Goal: Task Accomplishment & Management: Use online tool/utility

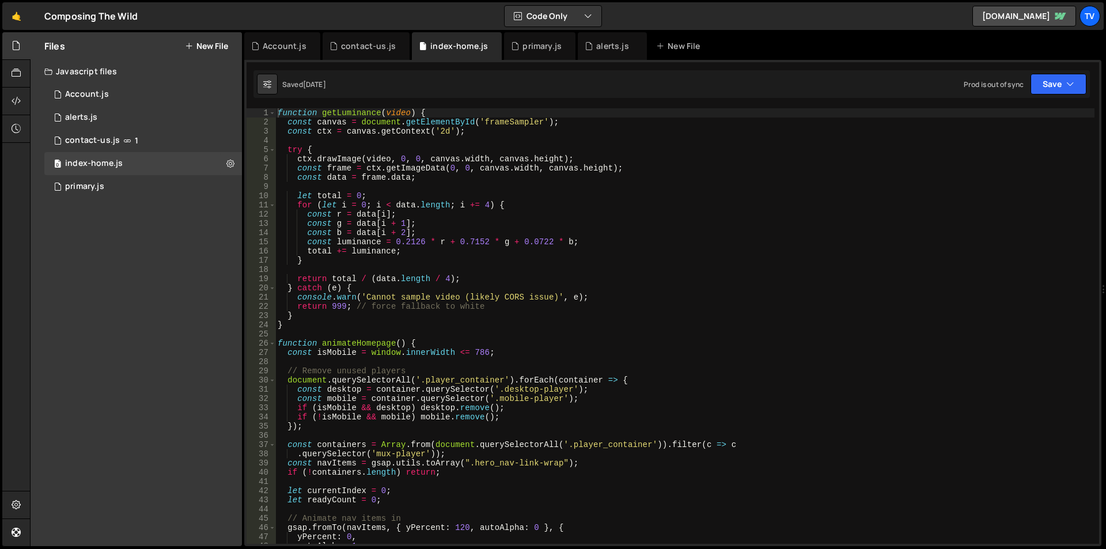
click at [441, 248] on div "function getLuminance ( video ) { const canvas = document . getElementById ( 'f…" at bounding box center [684, 335] width 819 height 454
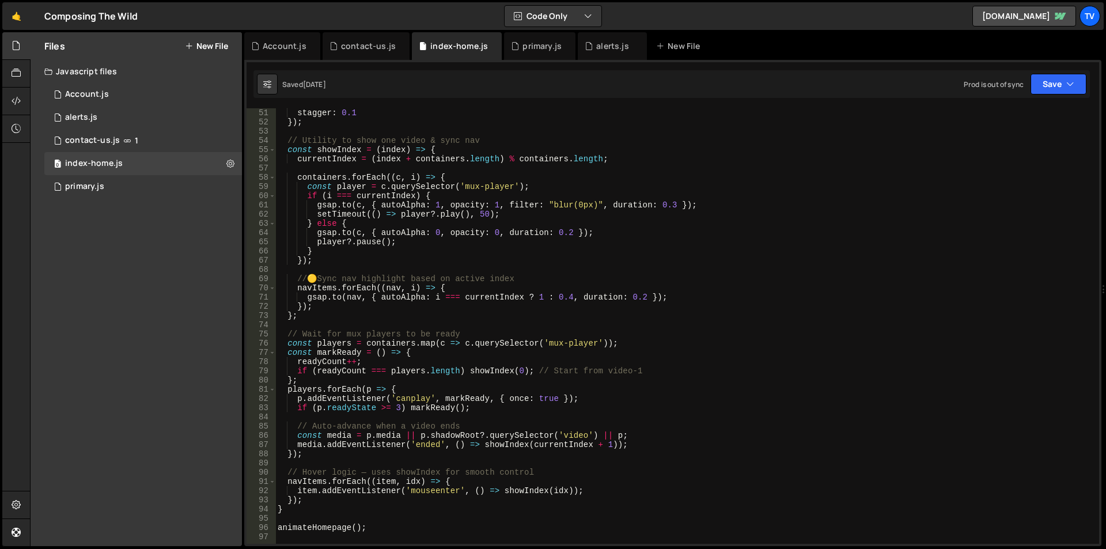
scroll to position [672, 0]
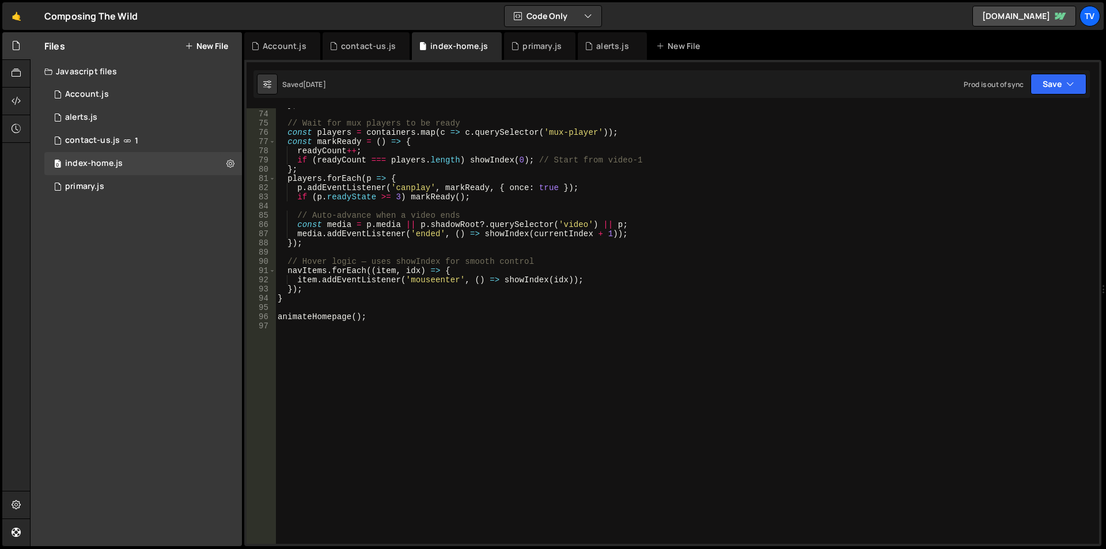
click at [389, 321] on div "} ; // Wait for mux players to be ready const players = containers . map ( c =>…" at bounding box center [684, 327] width 819 height 454
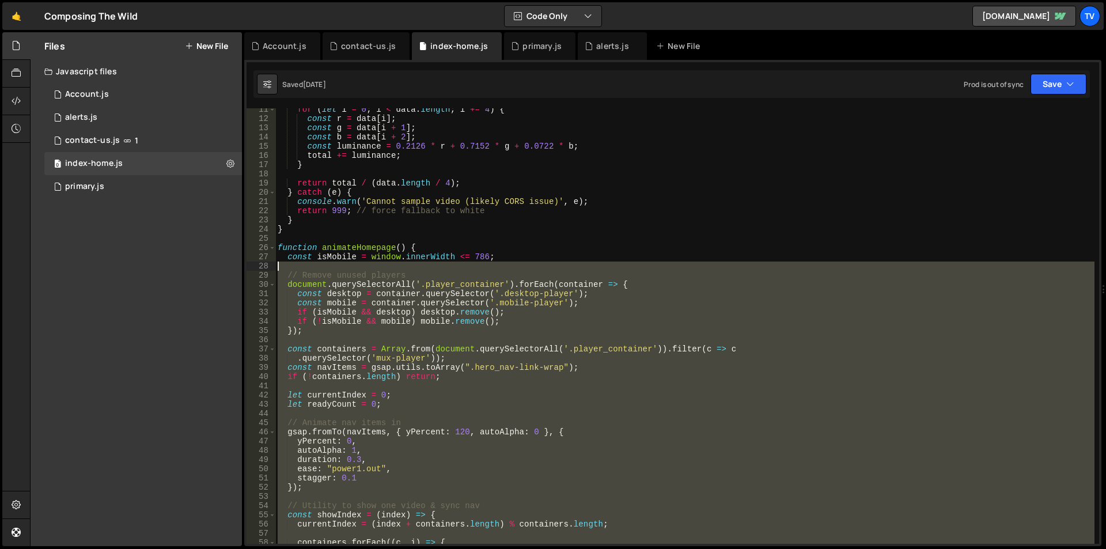
scroll to position [0, 0]
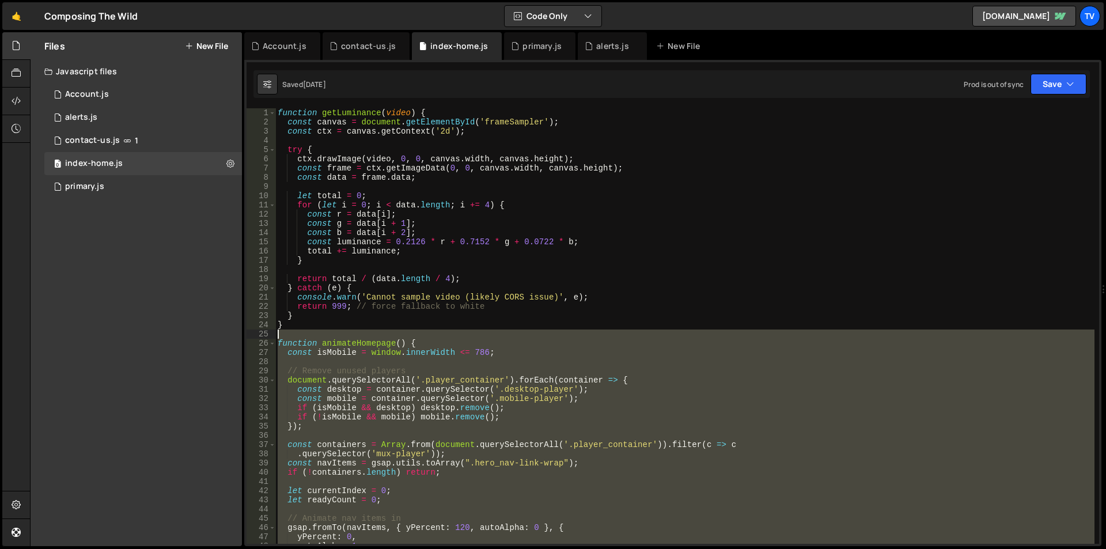
drag, startPoint x: 384, startPoint y: 322, endPoint x: 278, endPoint y: 338, distance: 106.6
click at [278, 338] on div "function getLuminance ( video ) { const canvas = document . getElementById ( 'f…" at bounding box center [684, 335] width 819 height 454
click at [418, 290] on div "function getLuminance ( video ) { const canvas = document . getElementById ( 'f…" at bounding box center [684, 335] width 819 height 454
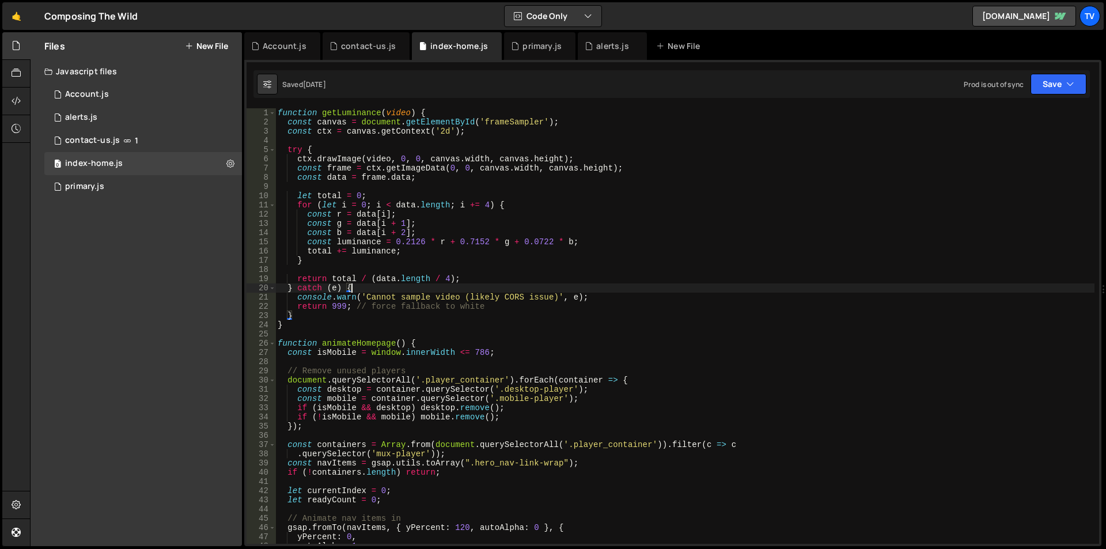
click at [509, 248] on div "function getLuminance ( video ) { const canvas = document . getElementById ( 'f…" at bounding box center [684, 335] width 819 height 454
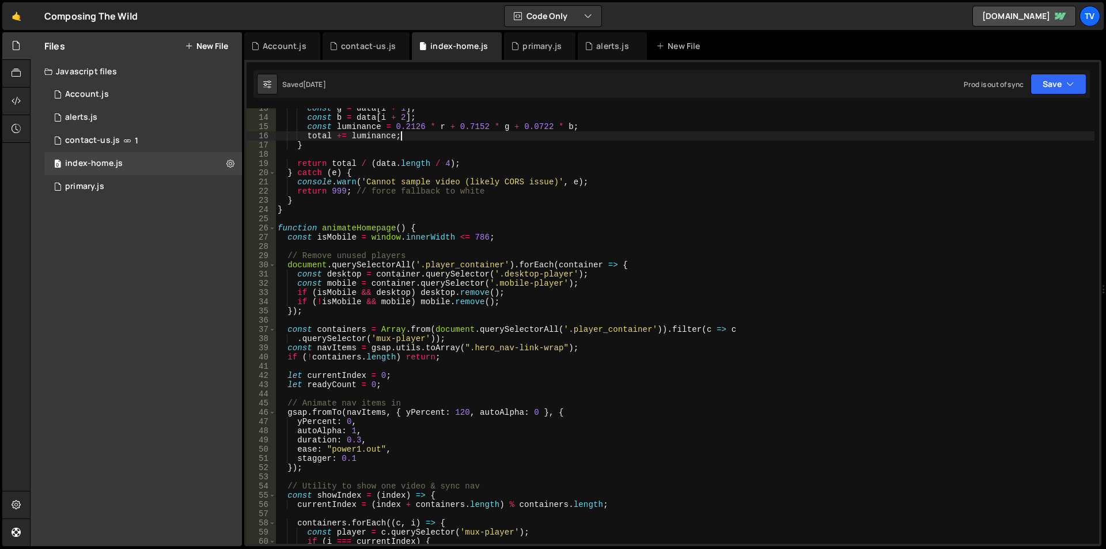
click at [423, 228] on div "const g = data [ i + 1 ] ; const b = data [ i + 2 ] ; const luminance = 0.2126 …" at bounding box center [684, 331] width 819 height 454
type textarea "function animateHomepage() {"
click at [1043, 86] on button "Save" at bounding box center [1059, 84] width 56 height 21
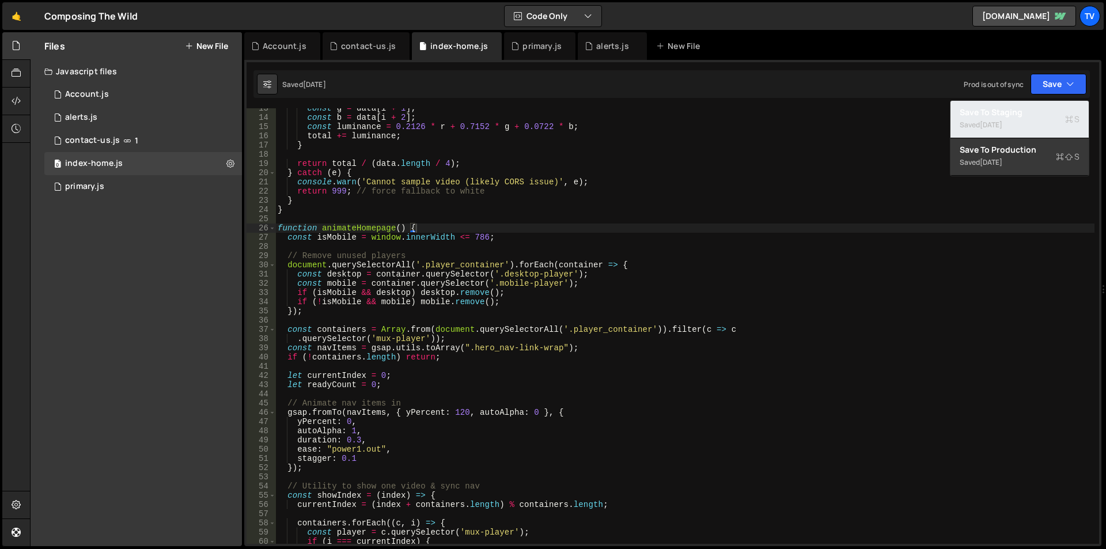
click at [1010, 113] on div "Save to Staging S" at bounding box center [1020, 113] width 120 height 12
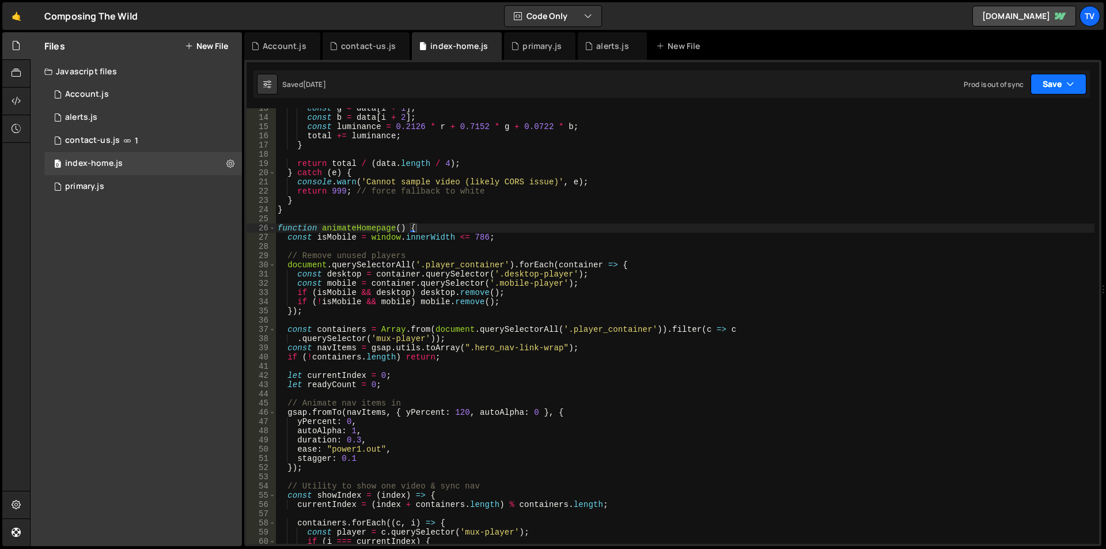
click at [1044, 84] on button "Save" at bounding box center [1059, 84] width 56 height 21
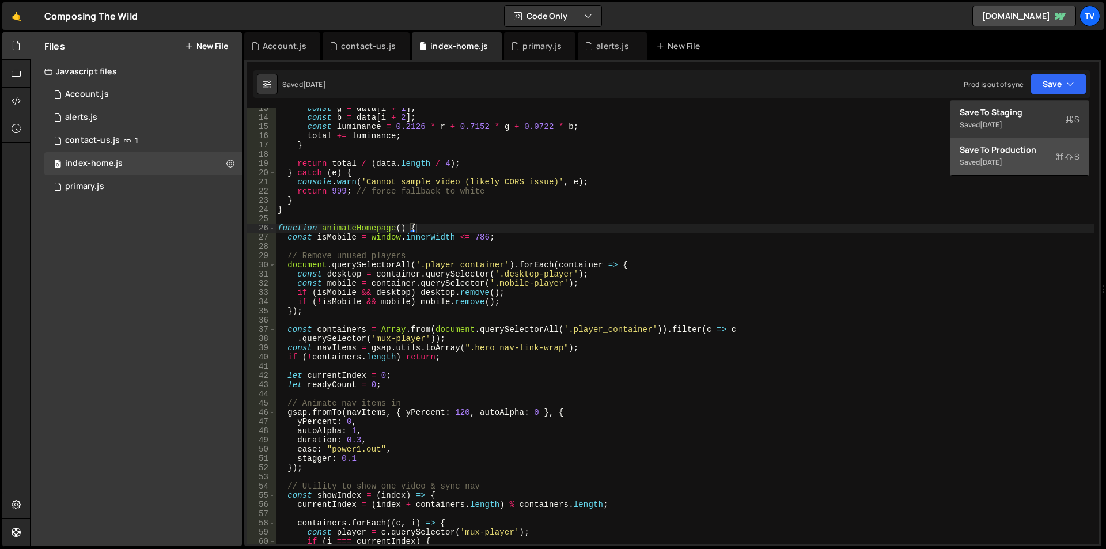
click at [1002, 166] on div "[DATE]" at bounding box center [991, 162] width 22 height 10
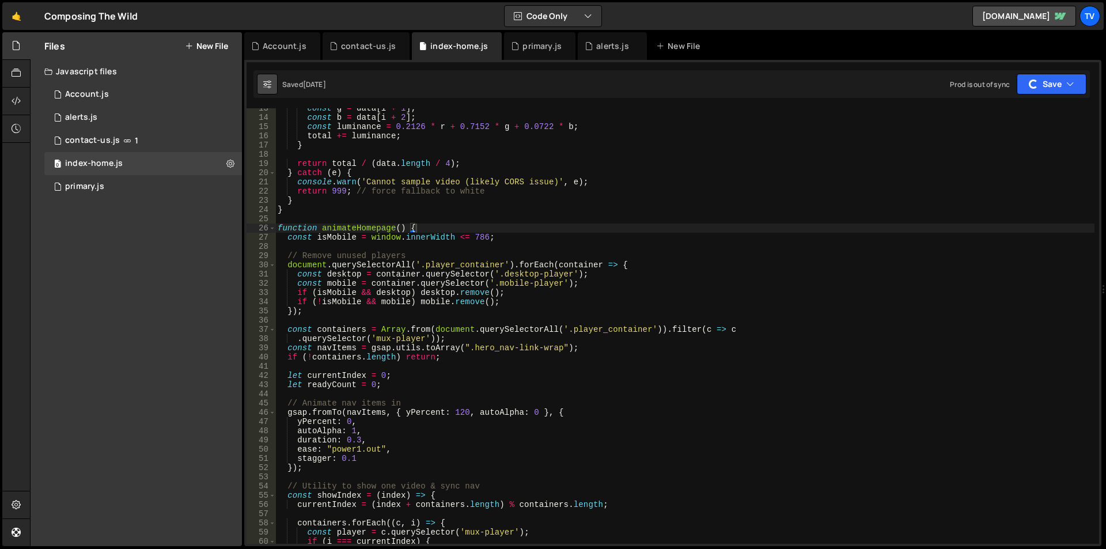
click at [261, 86] on button at bounding box center [267, 84] width 21 height 21
select select "editor"
select select "ace/theme/monokai"
type input "14"
checkbox input "true"
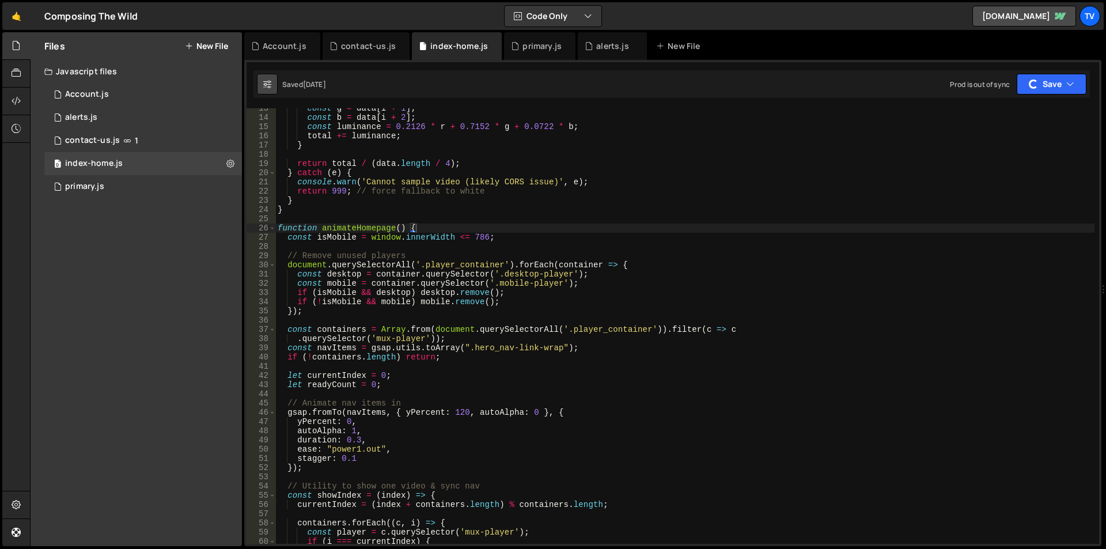
checkbox input "true"
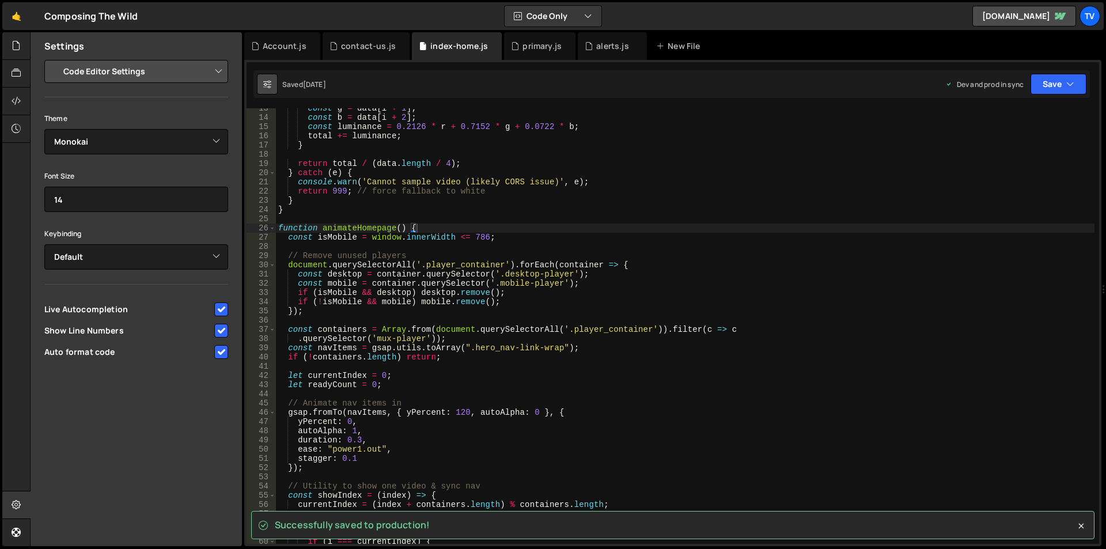
click at [261, 86] on button at bounding box center [267, 84] width 21 height 21
click at [6, 138] on div at bounding box center [16, 129] width 28 height 28
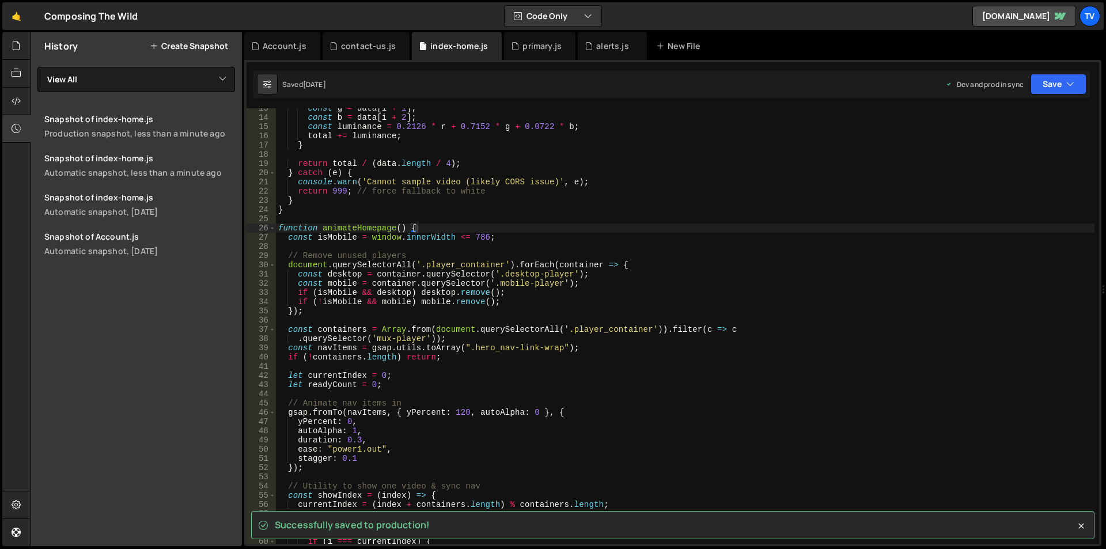
click at [208, 46] on button "Create Snapshot" at bounding box center [189, 45] width 78 height 9
click at [398, 220] on div "const g = data [ i + 1 ] ; const b = data [ i + 2 ] ; const luminance = 0.2126 …" at bounding box center [685, 331] width 819 height 454
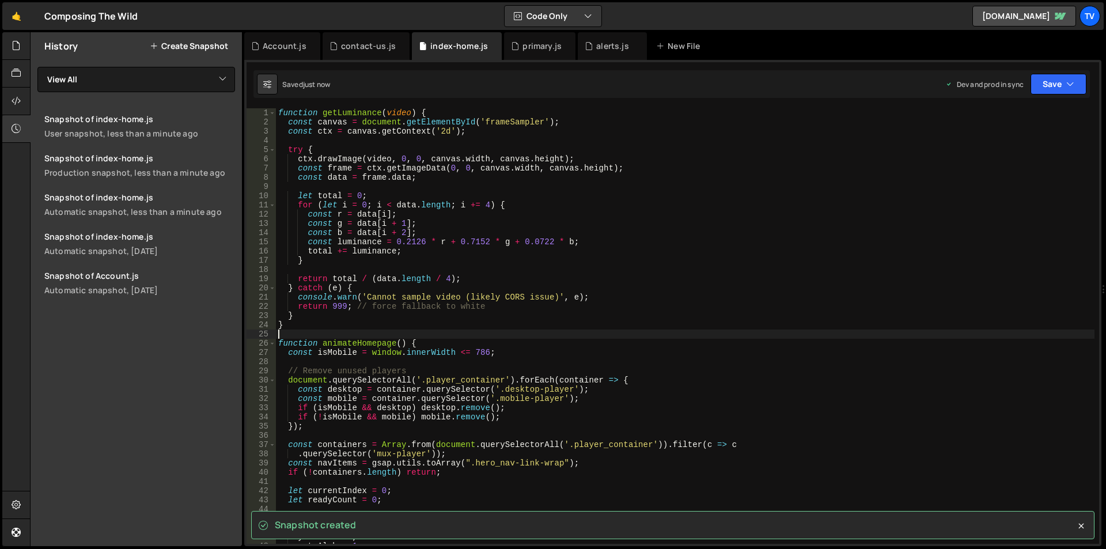
scroll to position [0, 0]
click at [421, 347] on div "function getLuminance ( video ) { const canvas = document . getElementById ( 'f…" at bounding box center [685, 335] width 819 height 454
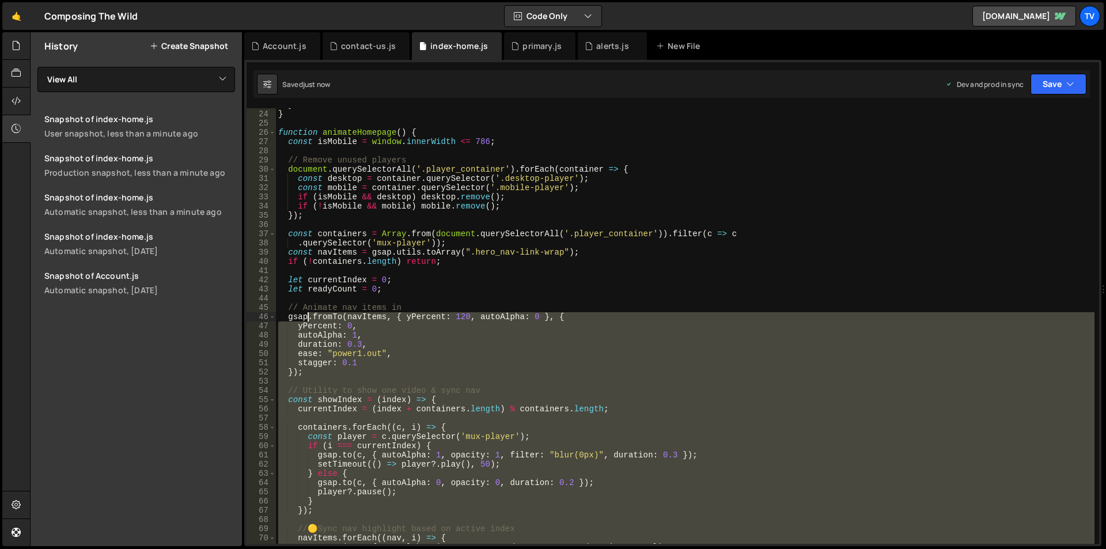
scroll to position [96, 0]
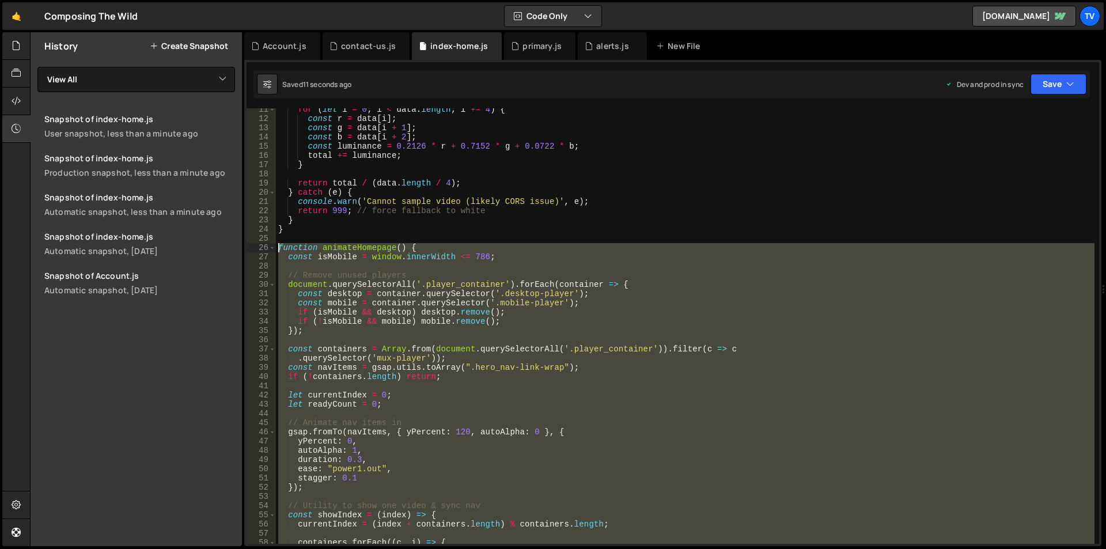
drag, startPoint x: 376, startPoint y: 316, endPoint x: 280, endPoint y: 247, distance: 118.3
click at [280, 247] on div "for ( let i = 0 ; i < data . length ; i += 4 ) { const r = data [ i ] ; const g…" at bounding box center [685, 332] width 819 height 454
type textarea "function animateHomepage() { const isMobile = window.innerWidth <= 786;"
paste textarea
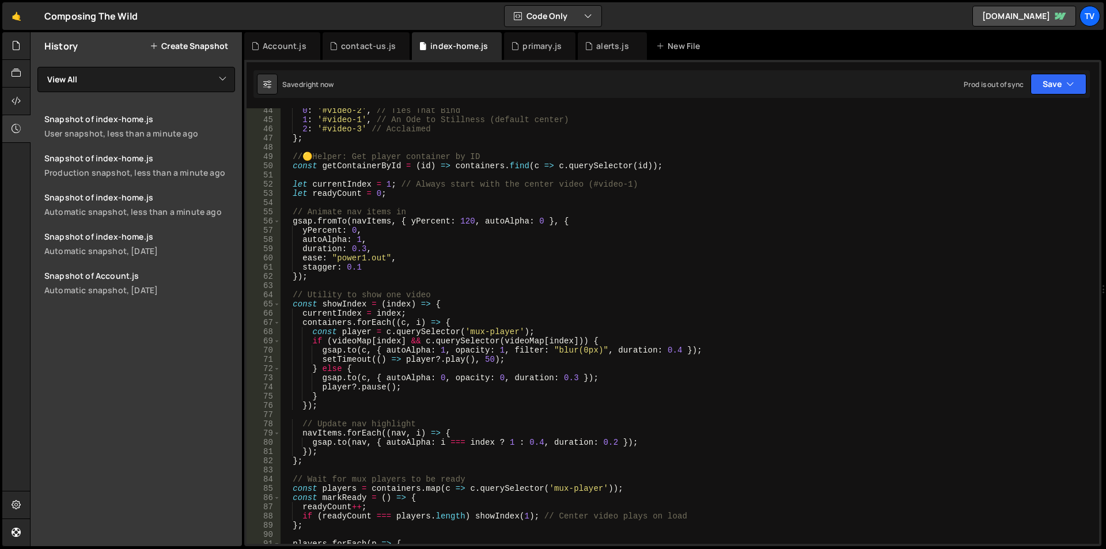
scroll to position [283, 0]
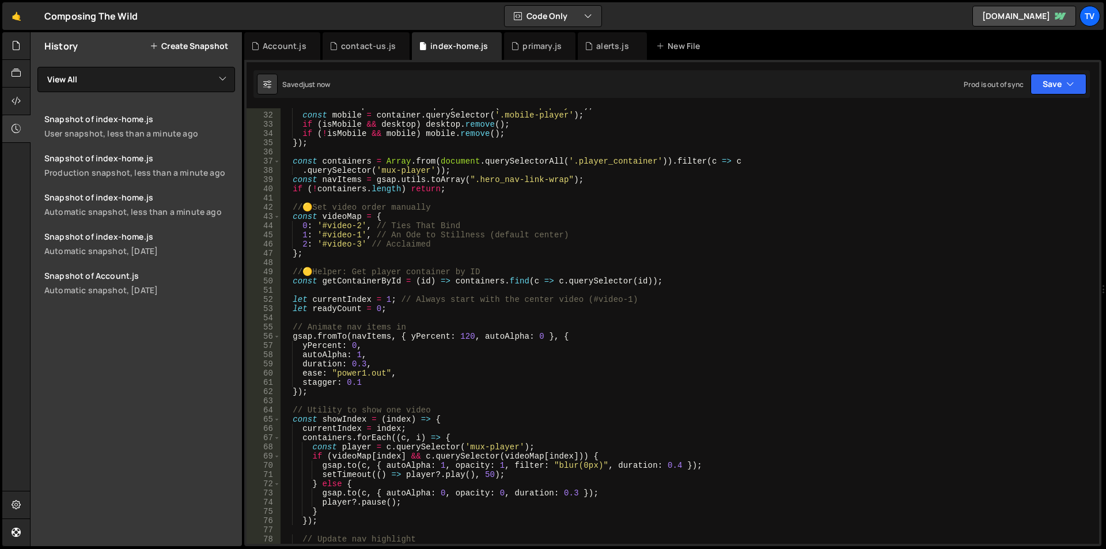
click at [383, 275] on div "const desktop = container . querySelector ( '.desktop-player' ) ; const mobile …" at bounding box center [688, 328] width 814 height 454
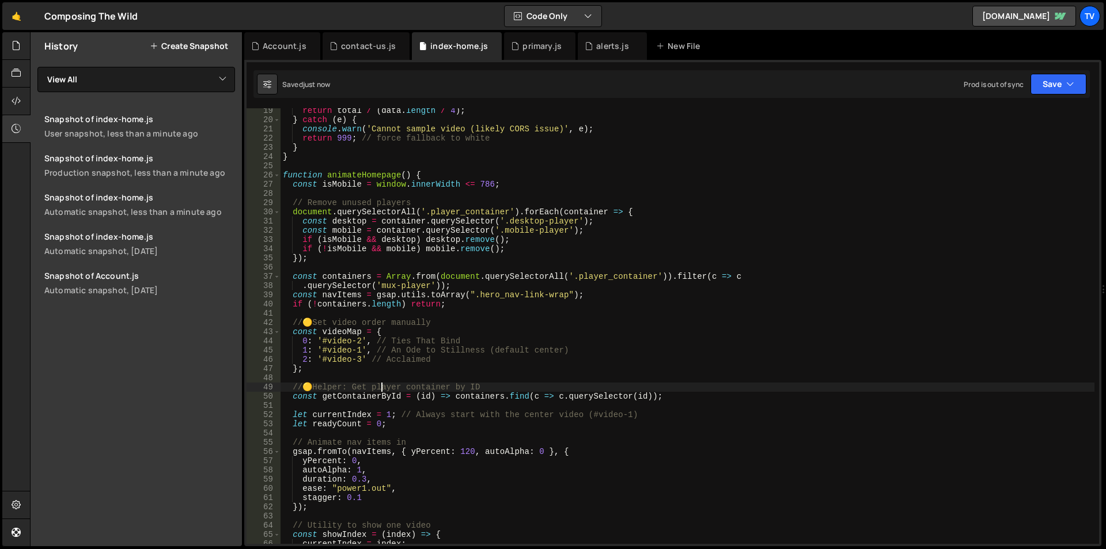
scroll to position [168, 0]
click at [446, 303] on div "return total / ( data . length / 4 ) ; } catch ( e ) { console . warn ( 'Cannot…" at bounding box center [688, 333] width 814 height 454
click at [463, 355] on div "return total / ( data . length / 4 ) ; } catch ( e ) { console . warn ( 'Cannot…" at bounding box center [688, 333] width 814 height 454
click at [438, 176] on div "return total / ( data . length / 4 ) ; } catch ( e ) { console . warn ( 'Cannot…" at bounding box center [688, 333] width 814 height 454
type textarea "function animateHomepage() {"
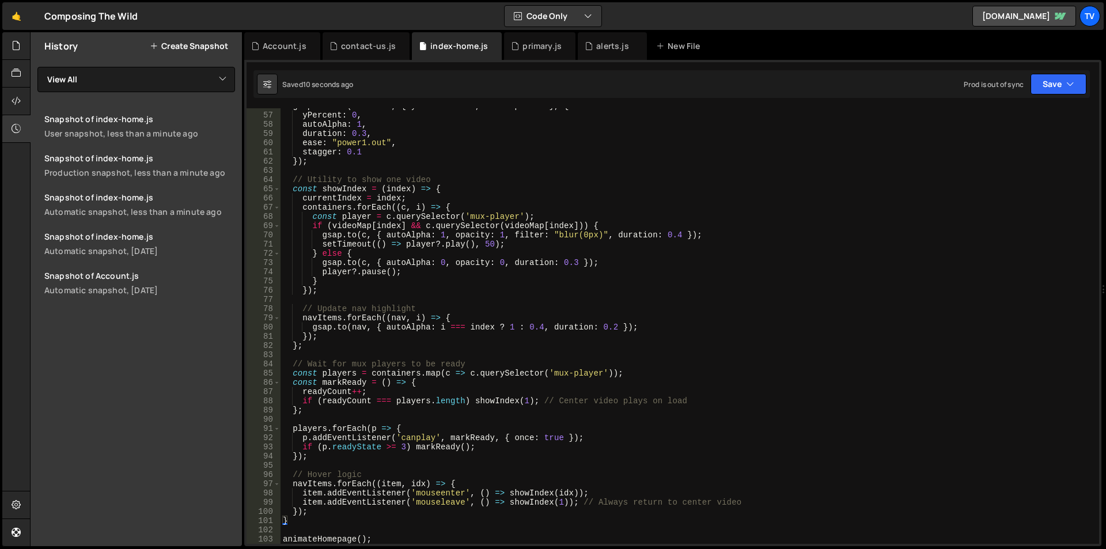
scroll to position [53, 0]
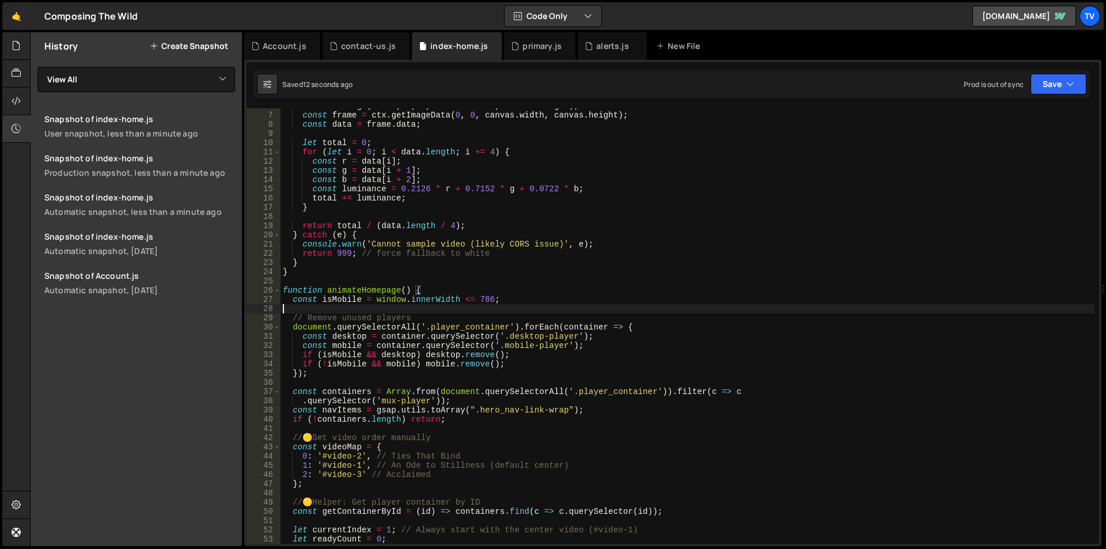
click at [543, 304] on div "ctx . drawImage ( video , 0 , 0 , canvas . width , canvas . height ) ; const fr…" at bounding box center [688, 328] width 814 height 454
click at [508, 297] on div "ctx . drawImage ( video , 0 , 0 , canvas . width , canvas . height ) ; const fr…" at bounding box center [688, 328] width 814 height 454
click at [645, 325] on div "ctx . drawImage ( video , 0 , 0 , canvas . width , canvas . height ) ; const fr…" at bounding box center [688, 328] width 814 height 454
click at [429, 291] on div "ctx . drawImage ( video , 0 , 0 , canvas . width , canvas . height ) ; const fr…" at bounding box center [688, 328] width 814 height 454
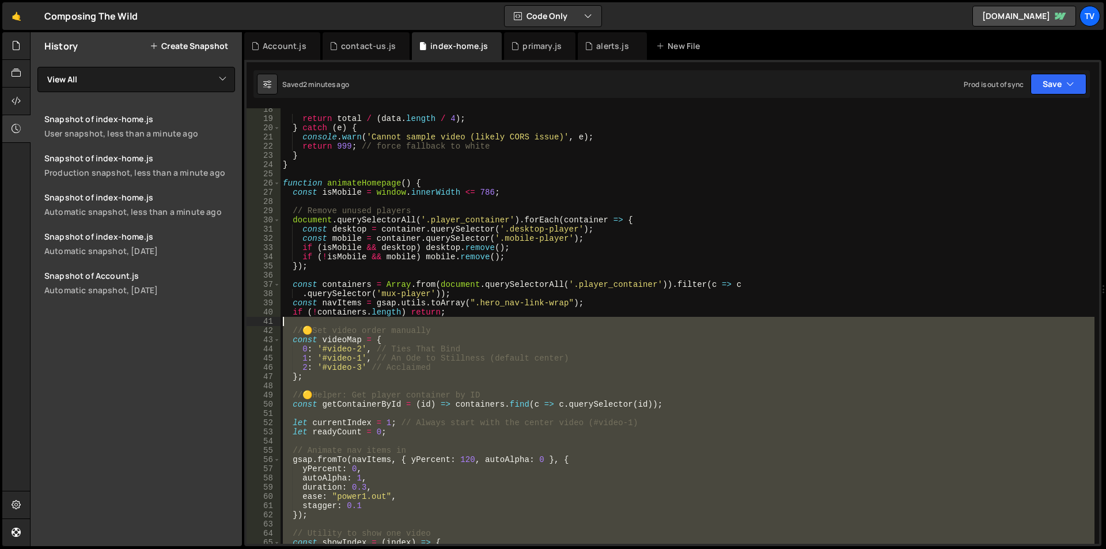
scroll to position [45, 0]
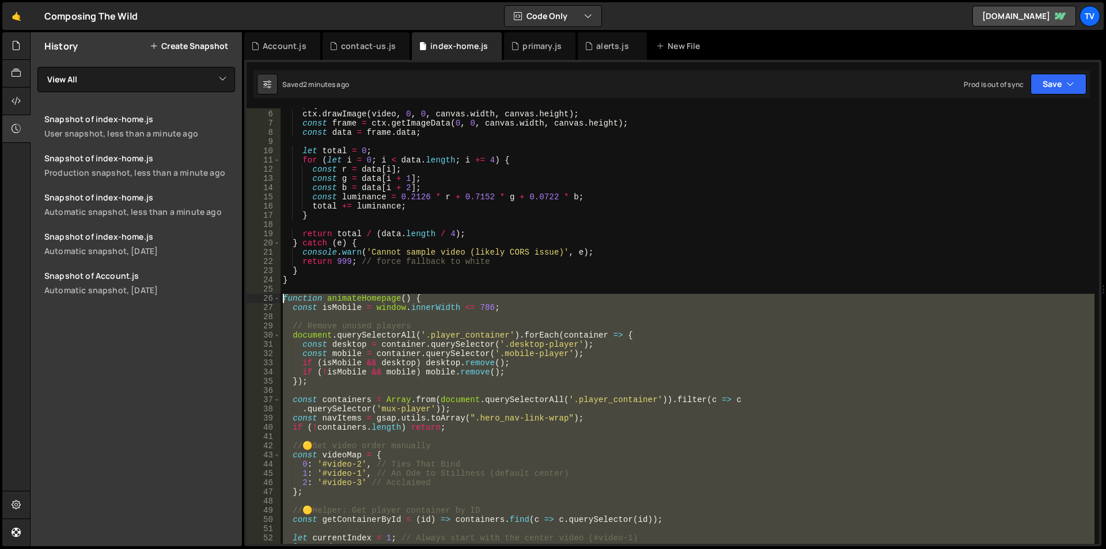
drag, startPoint x: 345, startPoint y: 309, endPoint x: 268, endPoint y: 296, distance: 78.2
click at [268, 296] on div "function animateHomepage() { 5 6 7 8 9 10 11 12 13 14 15 16 17 18 19 20 21 22 2…" at bounding box center [673, 326] width 853 height 436
type textarea "function animateHomepage() { const isMobile = window.innerWidth <= 786;"
paste textarea
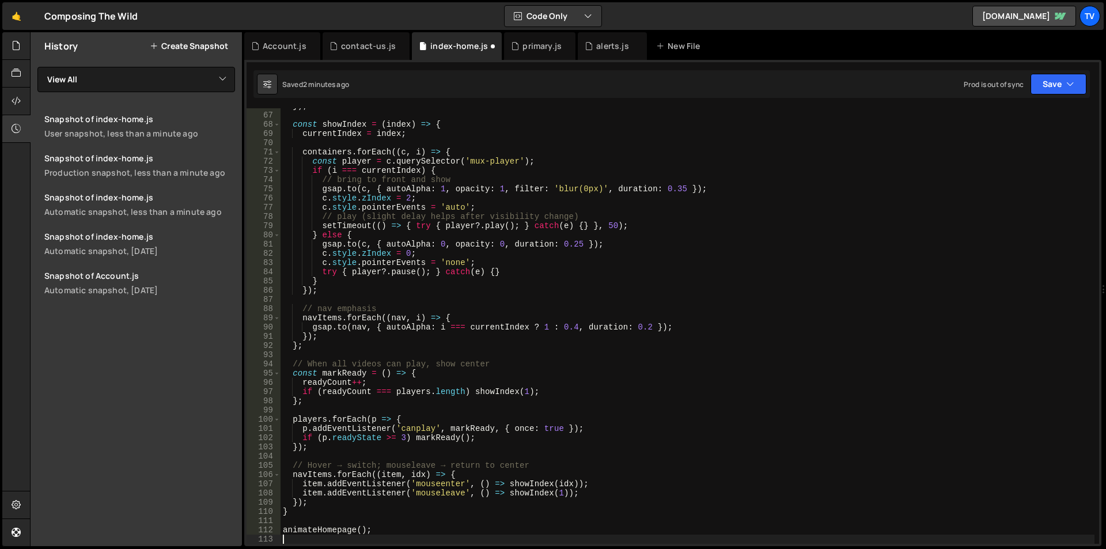
scroll to position [828, 0]
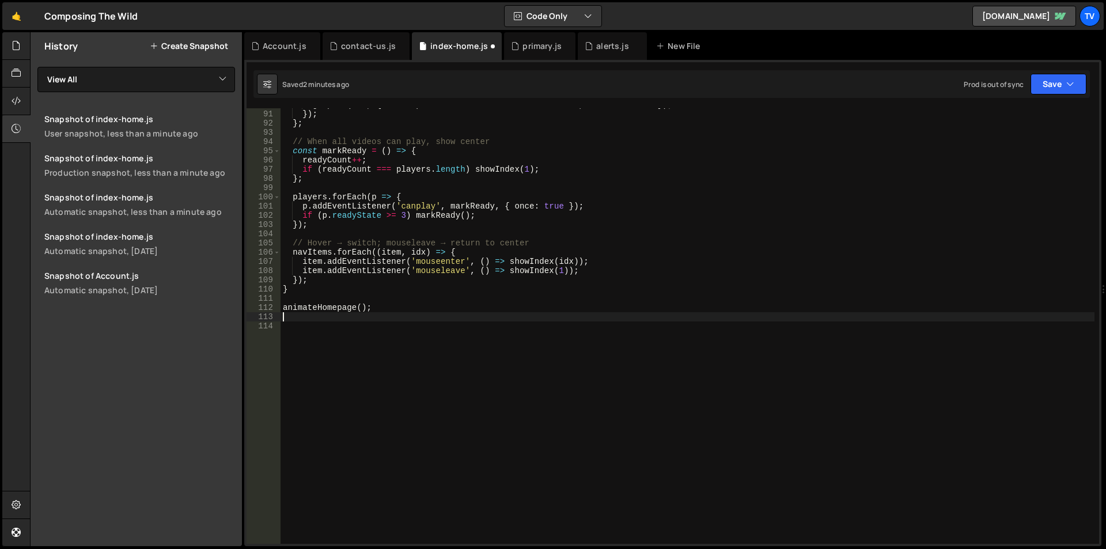
type textarea "navItems.forEach((item, idx) => {"
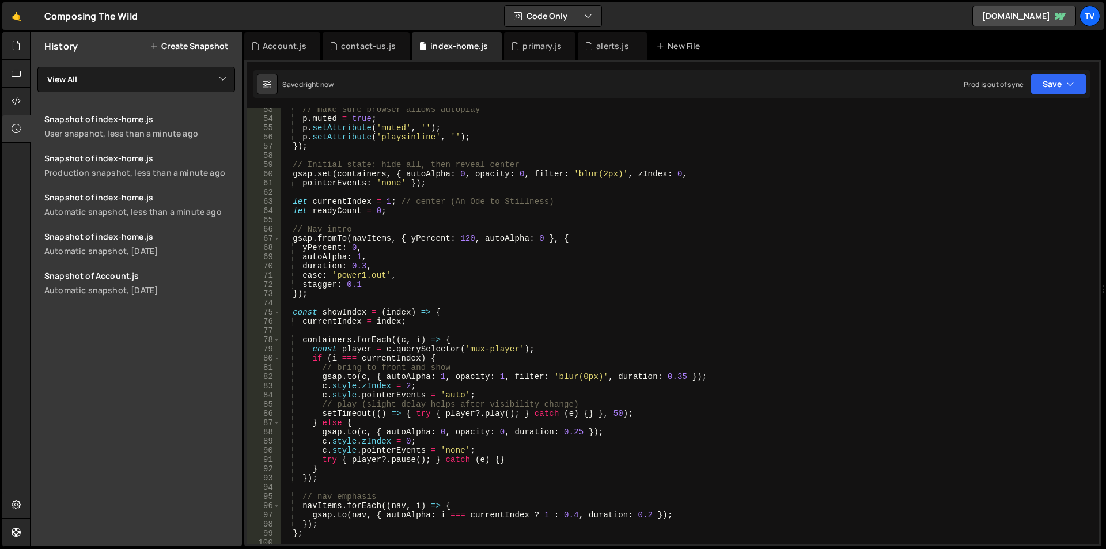
scroll to position [252, 0]
